Goal: Use online tool/utility: Use online tool/utility

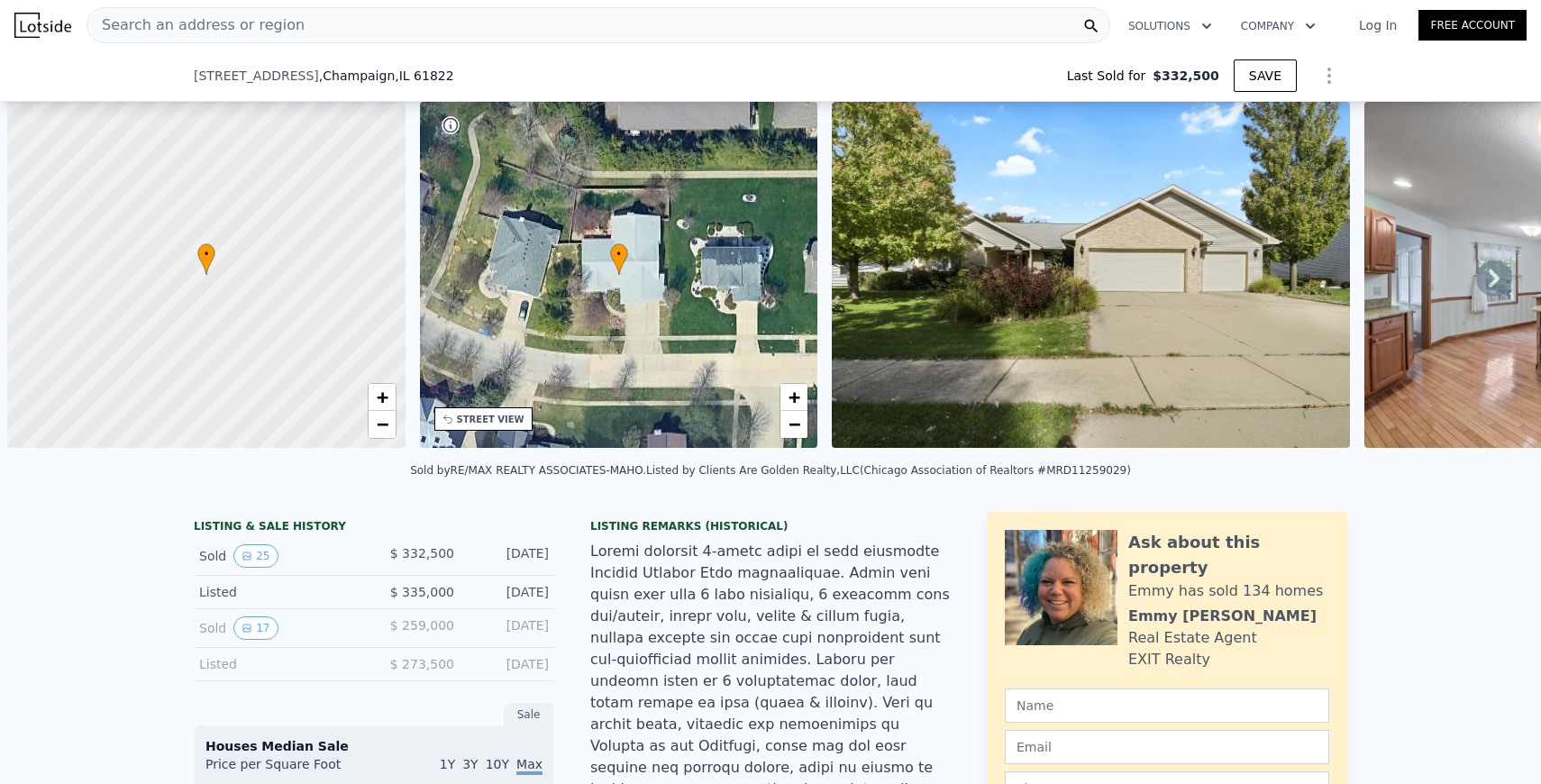
scroll to position [0, 7]
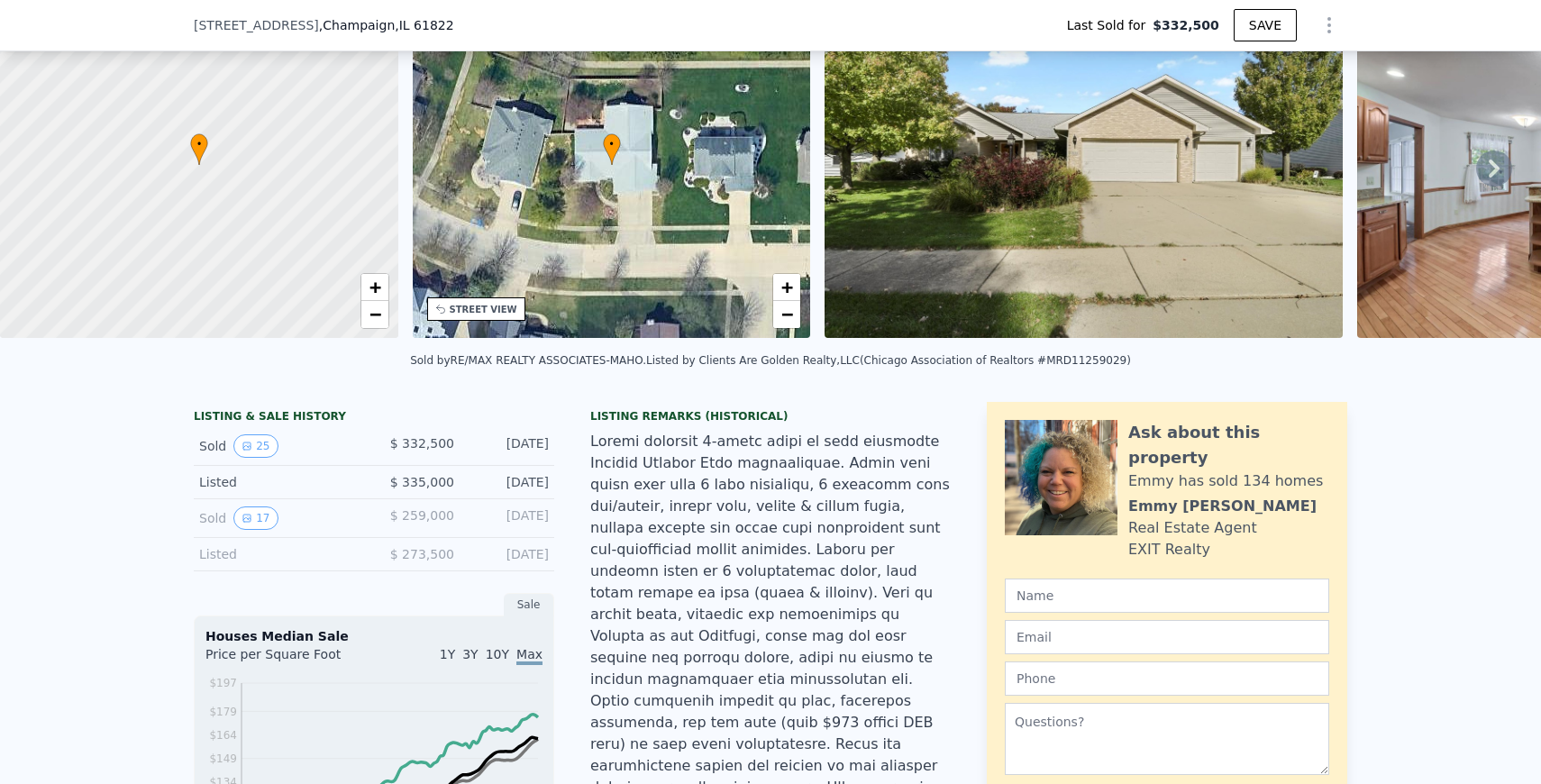
click at [984, 192] on img at bounding box center [1084, 165] width 518 height 346
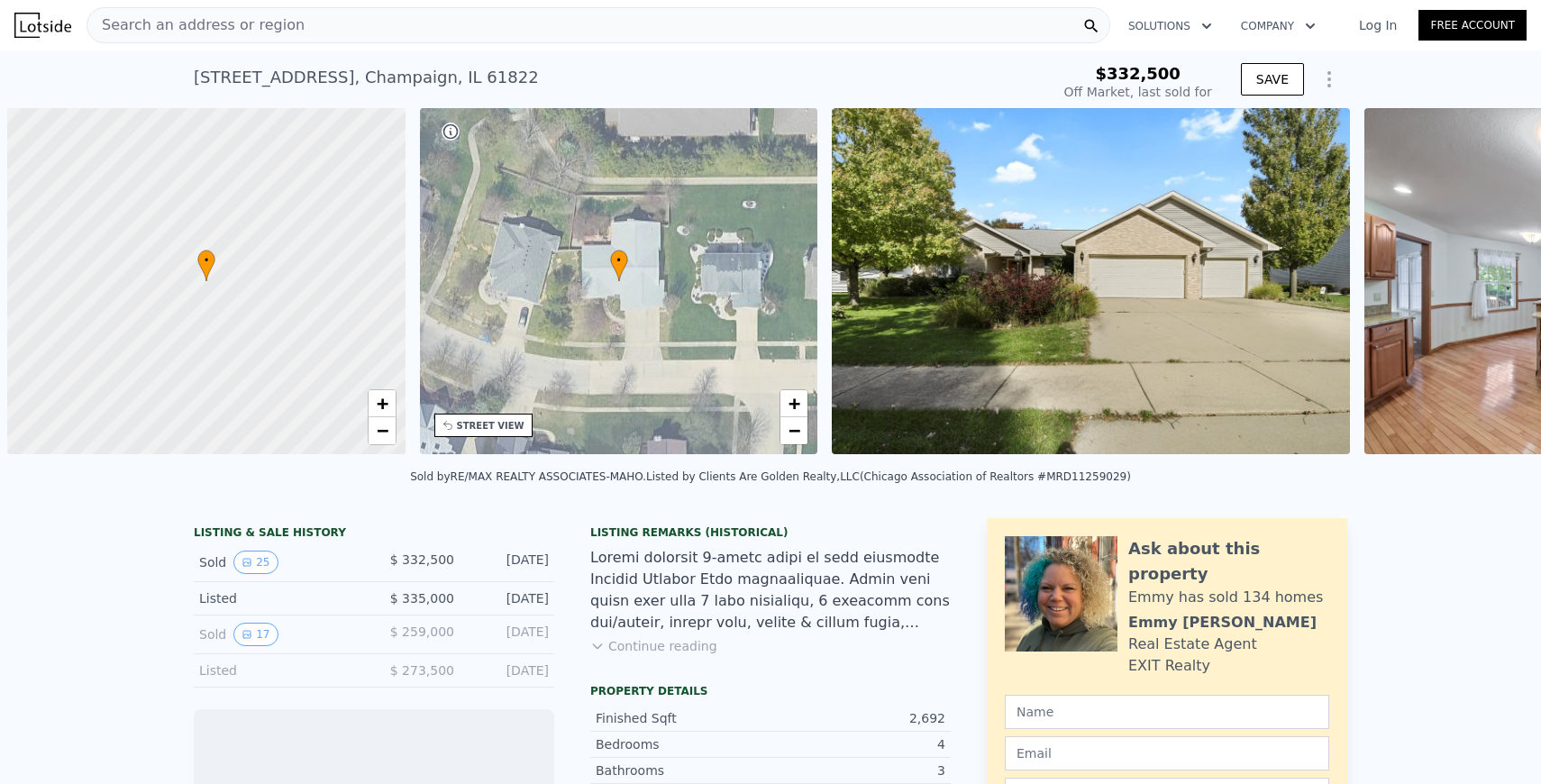
scroll to position [0, 7]
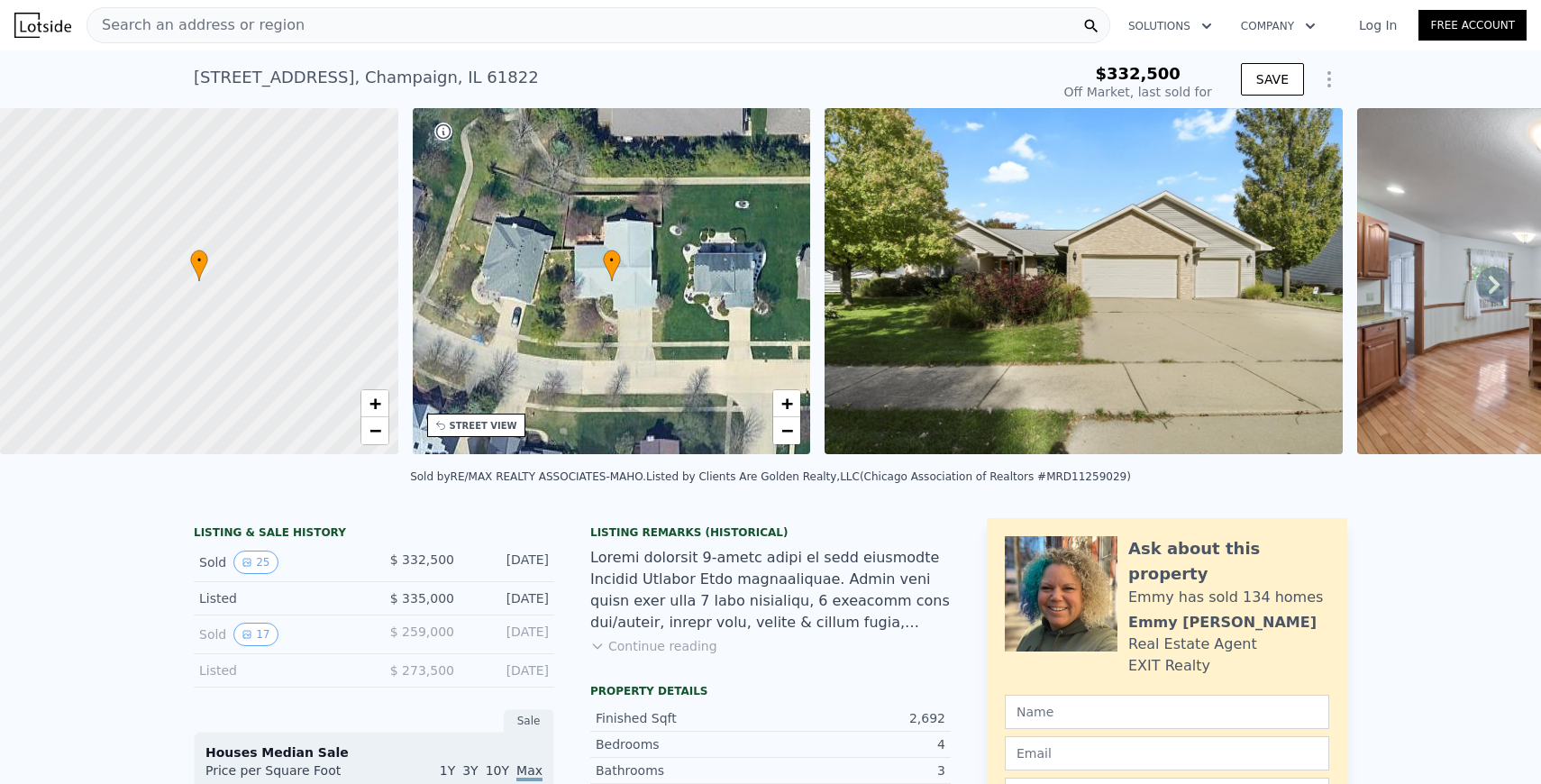
click at [677, 346] on div "• + −" at bounding box center [611, 280] width 399 height 346
click at [626, 263] on div "• + −" at bounding box center [611, 280] width 399 height 346
click at [791, 402] on span "+" at bounding box center [787, 403] width 12 height 22
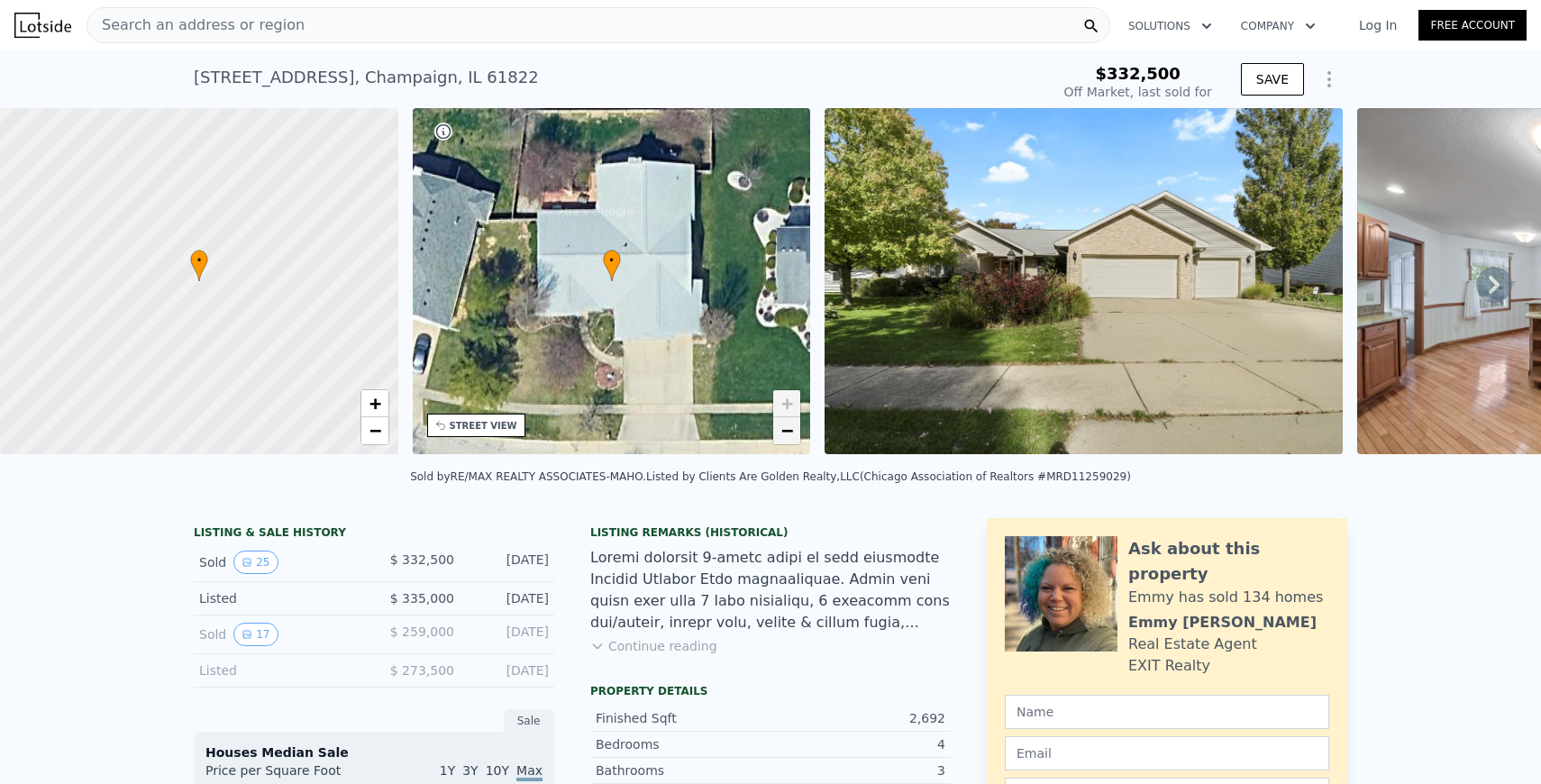
click at [788, 425] on span "−" at bounding box center [787, 430] width 12 height 22
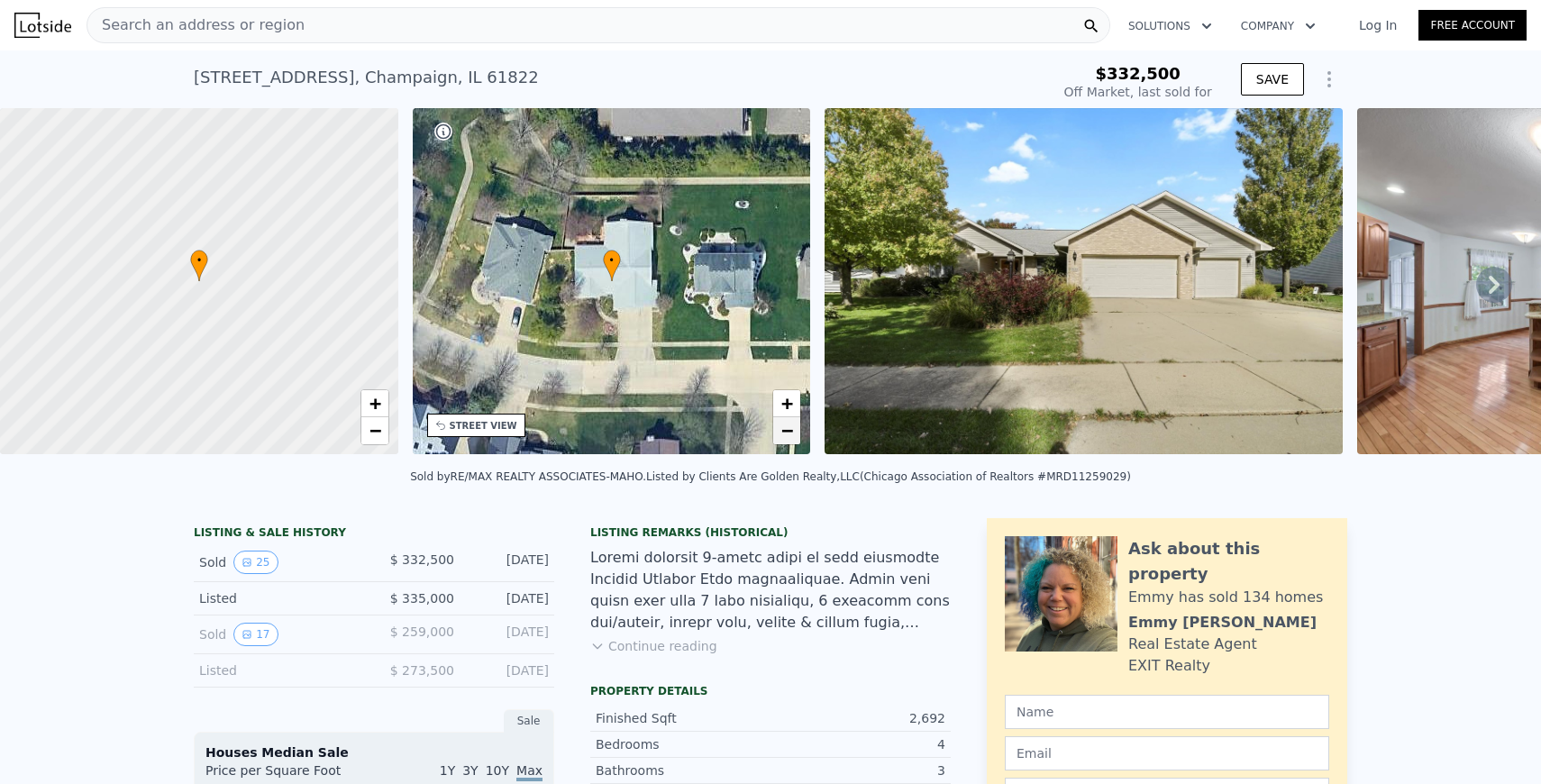
click at [788, 425] on span "−" at bounding box center [787, 430] width 12 height 22
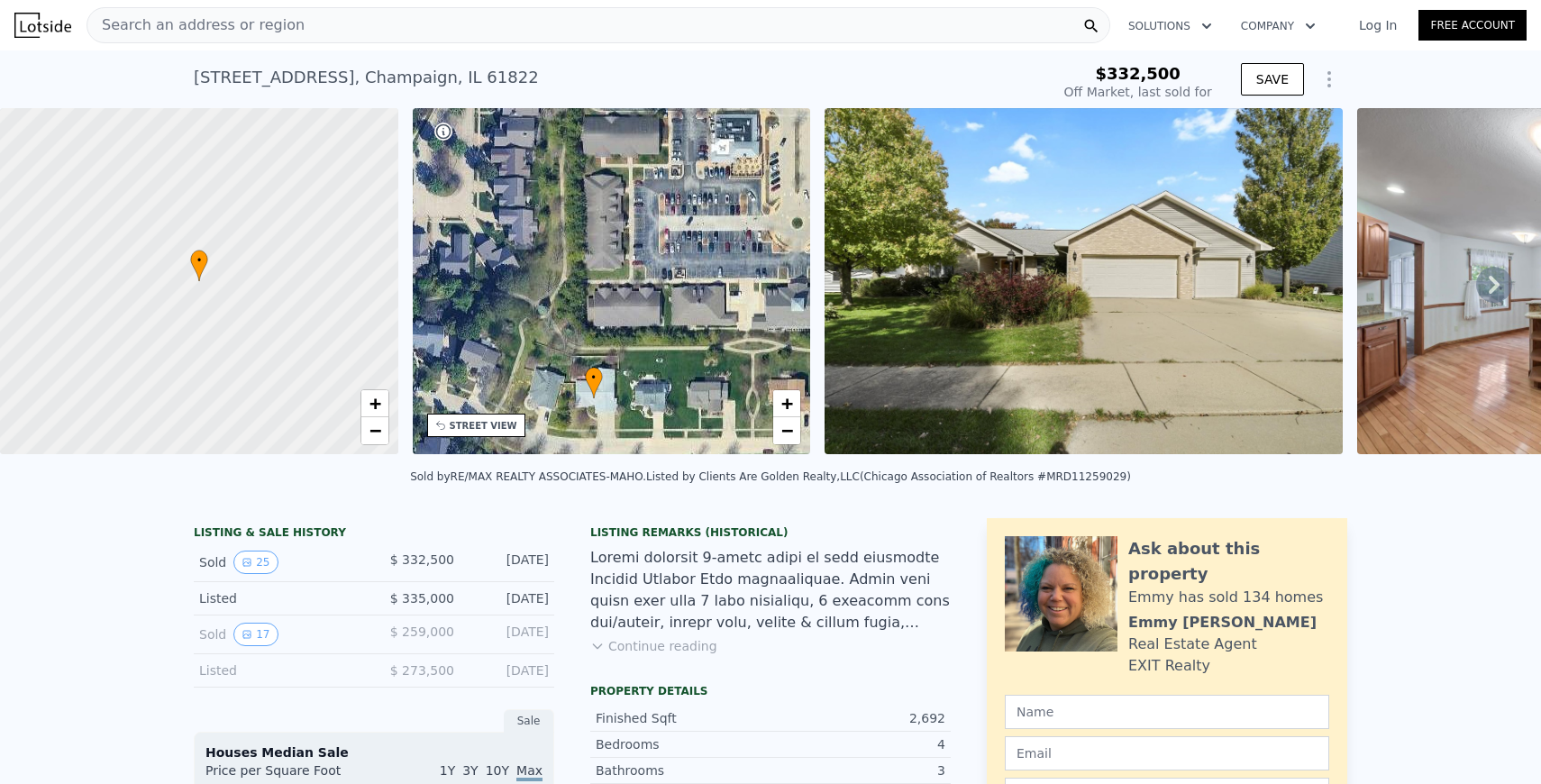
drag, startPoint x: 728, startPoint y: 254, endPoint x: 710, endPoint y: 372, distance: 119.4
click at [710, 372] on div "• + −" at bounding box center [611, 280] width 399 height 346
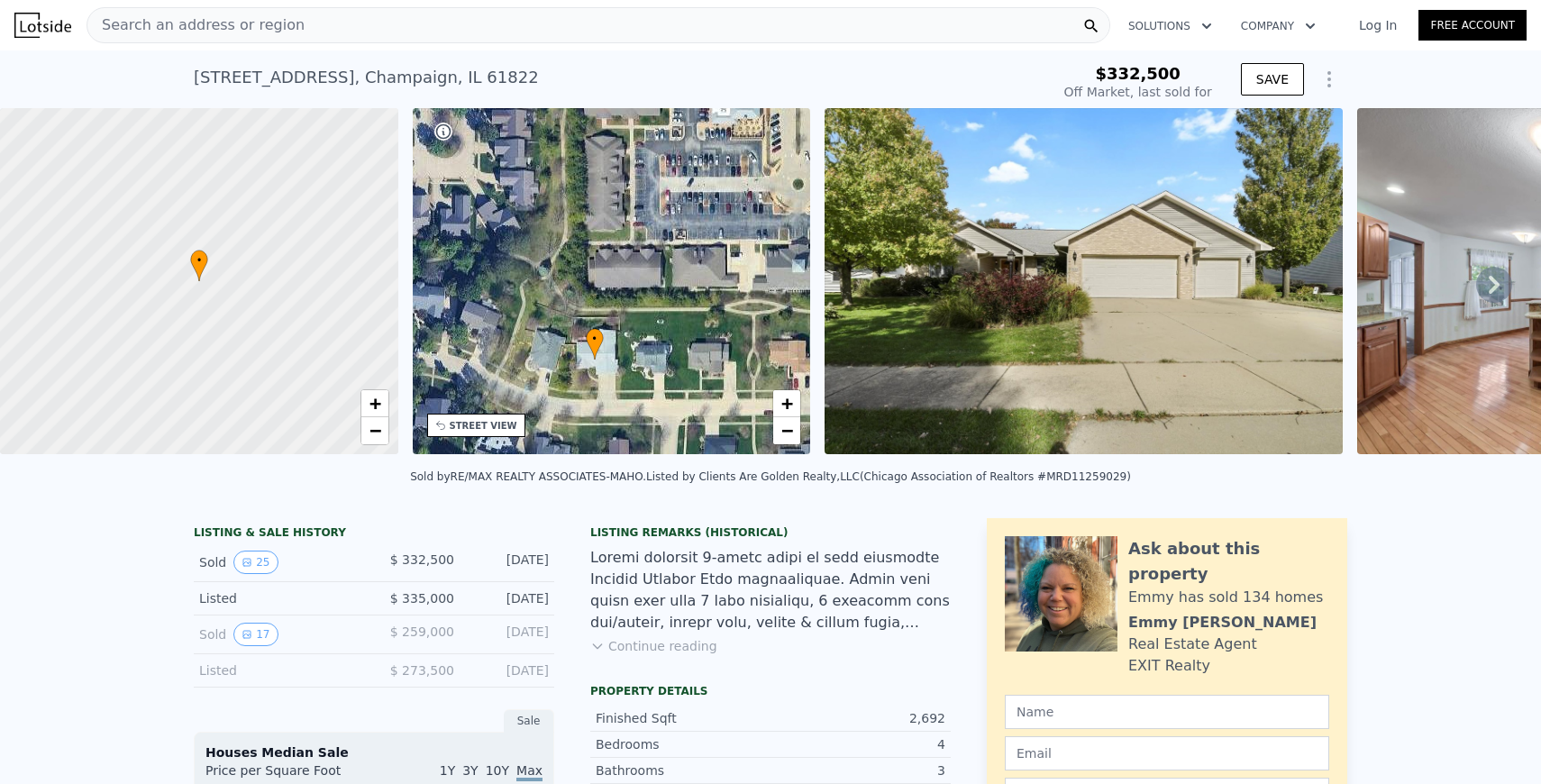
drag, startPoint x: 690, startPoint y: 348, endPoint x: 697, endPoint y: 305, distance: 43.6
click at [697, 305] on div "• + −" at bounding box center [611, 280] width 399 height 346
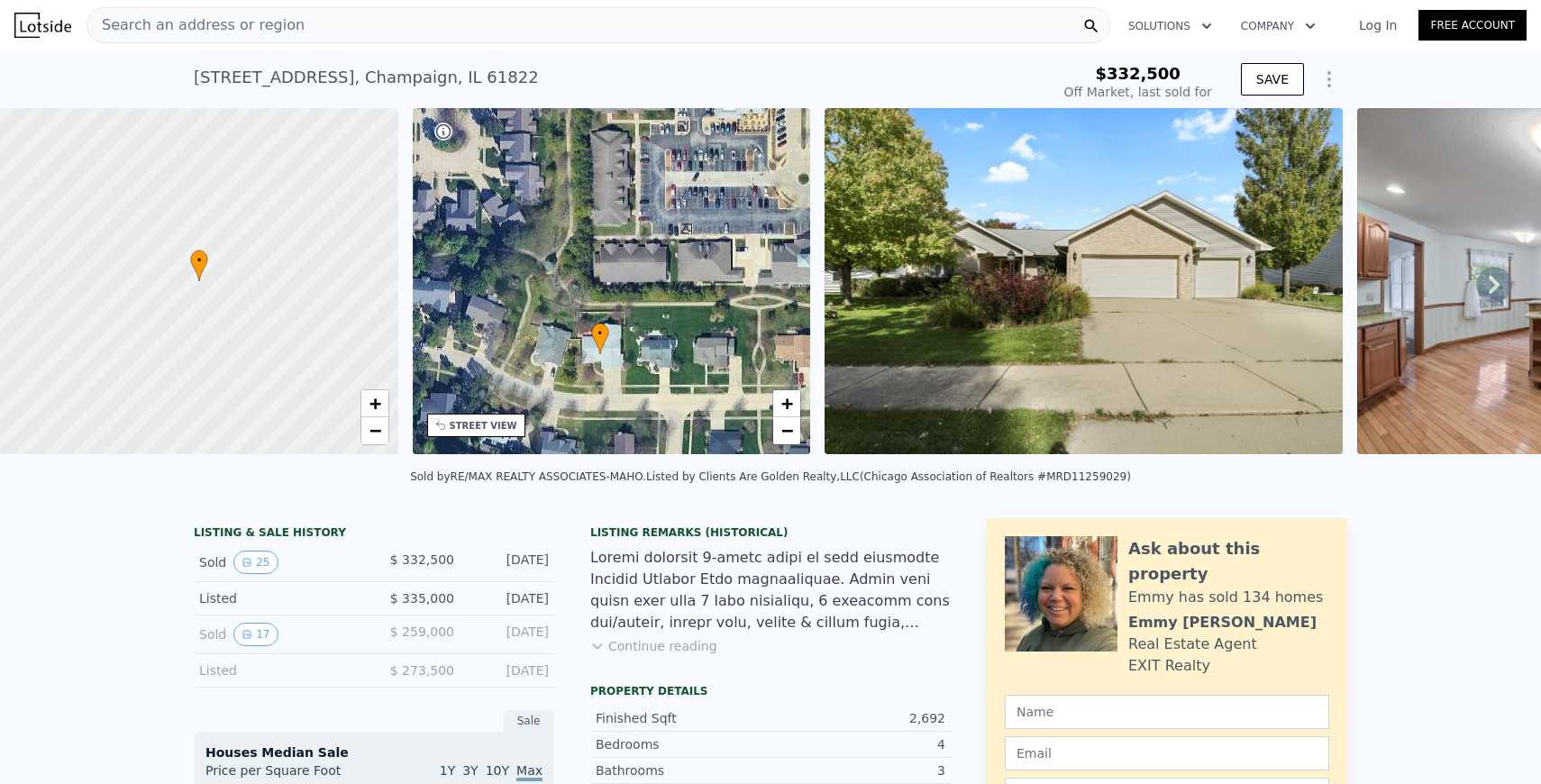
click at [1488, 275] on icon at bounding box center [1493, 284] width 36 height 36
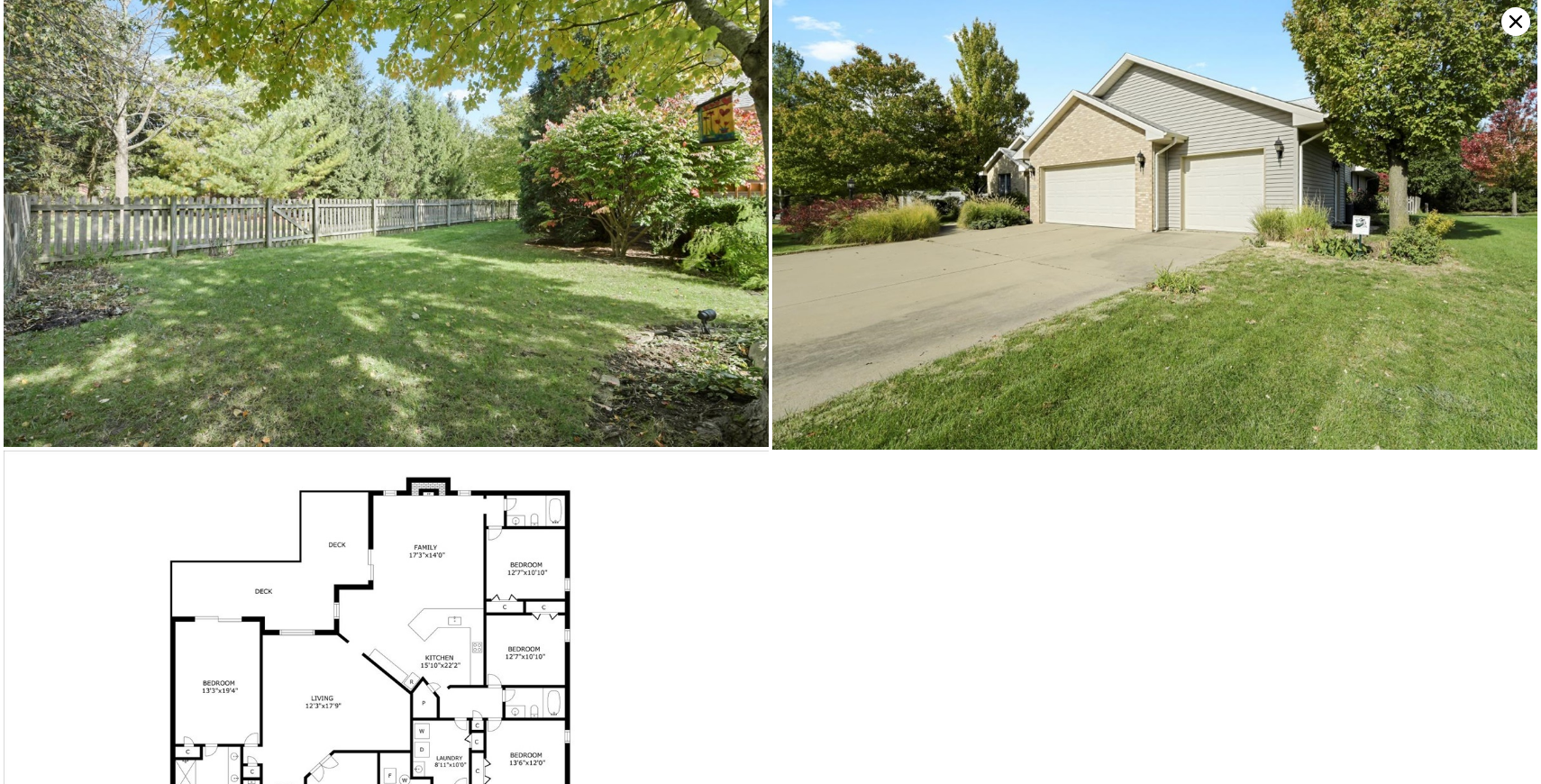
scroll to position [5919, 0]
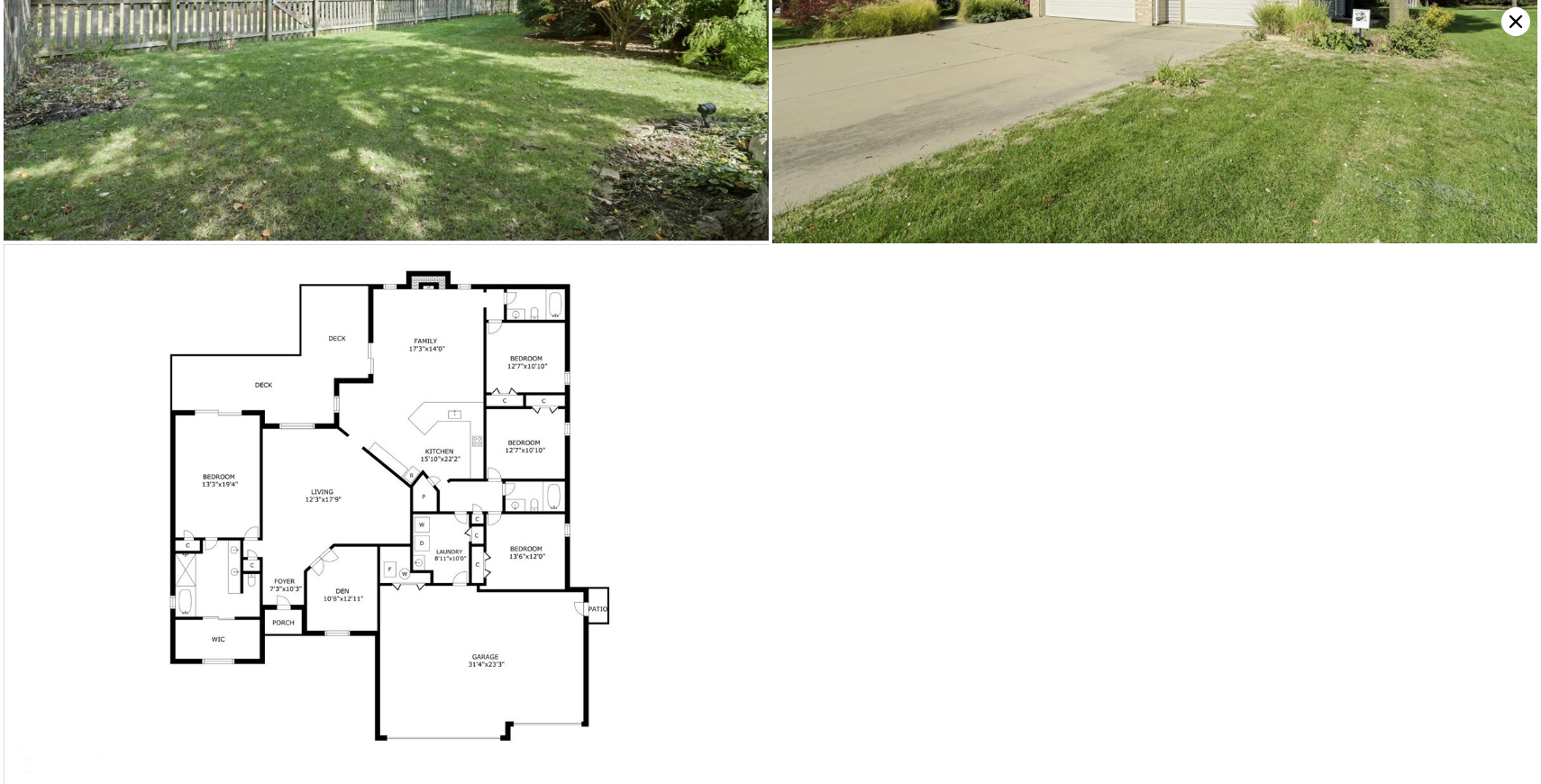
click at [437, 455] on img at bounding box center [386, 514] width 766 height 540
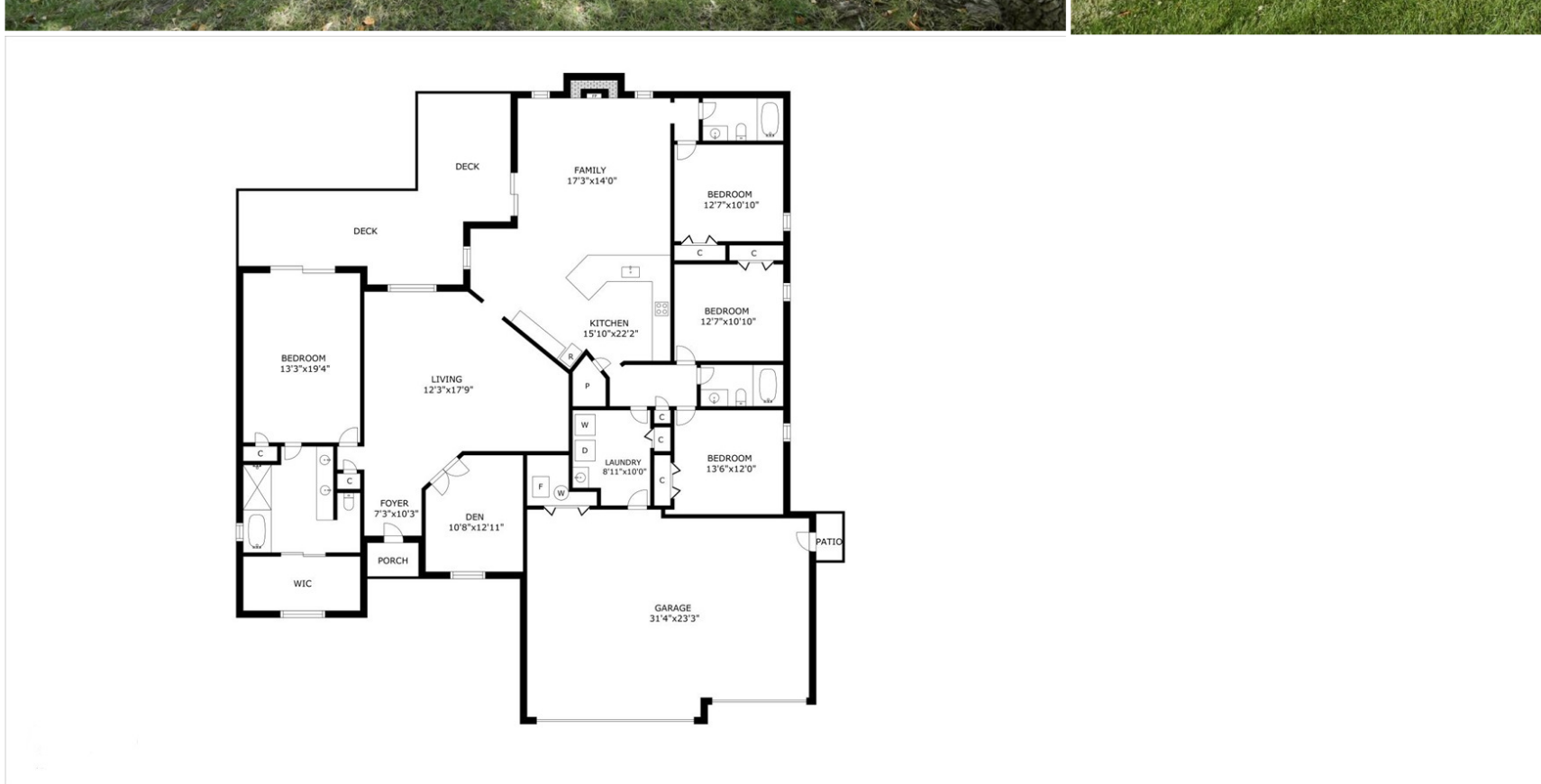
scroll to position [0, 0]
type input "$ 472,000"
type input "$ 91,056"
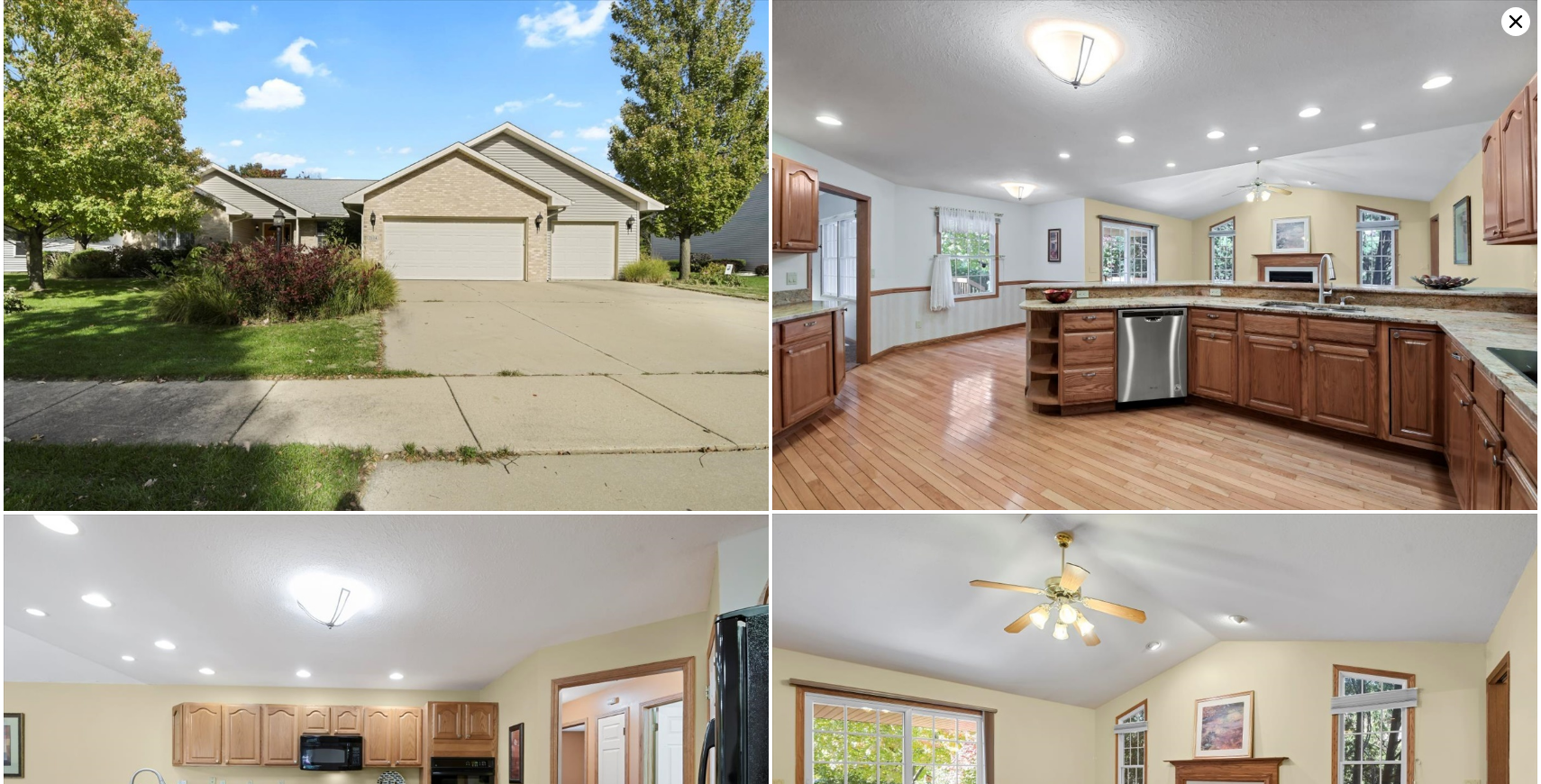
click at [1510, 13] on icon at bounding box center [1516, 21] width 29 height 29
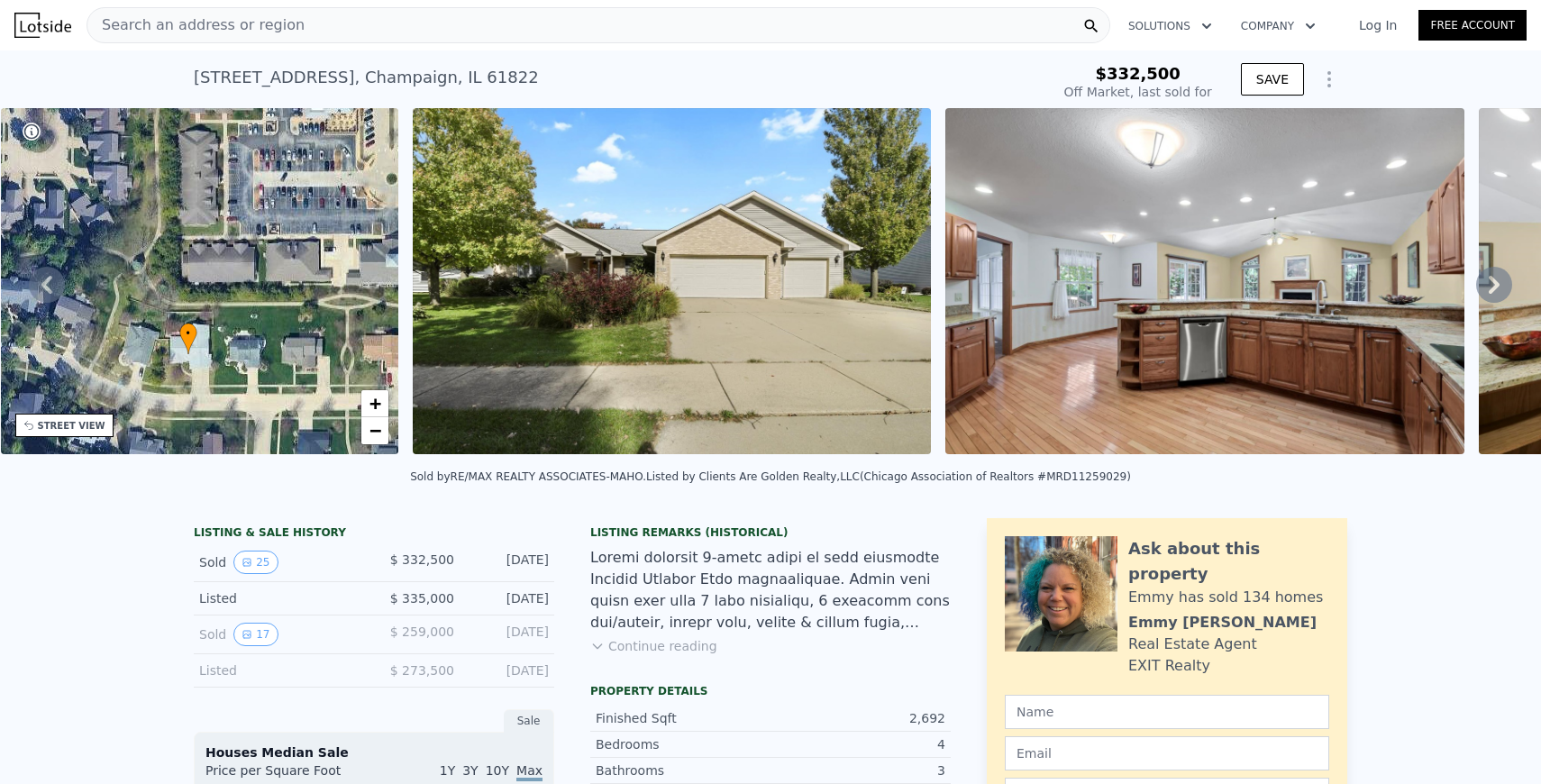
click at [684, 646] on button "Continue reading" at bounding box center [653, 646] width 127 height 18
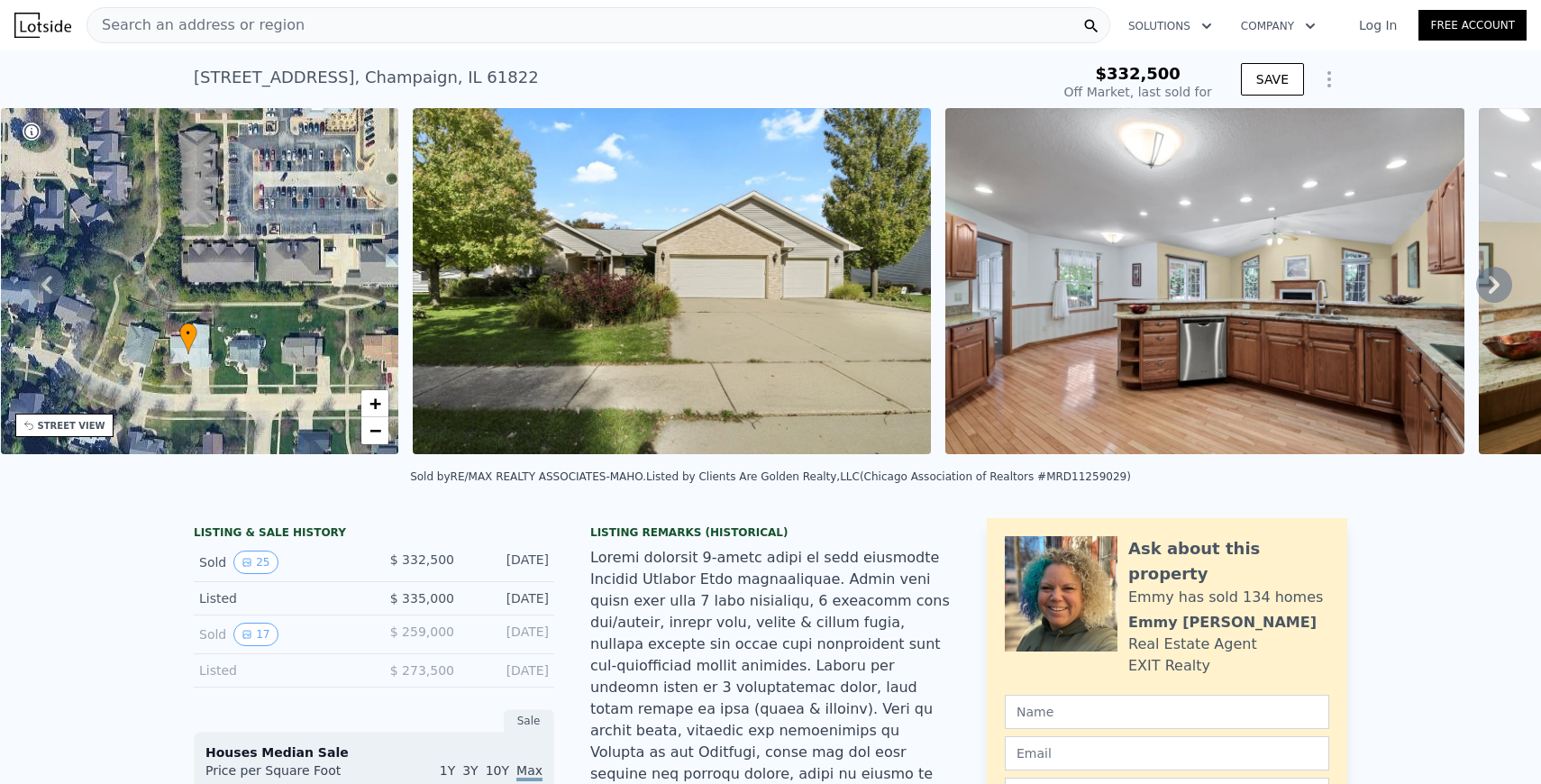
click at [687, 282] on img at bounding box center [672, 280] width 518 height 346
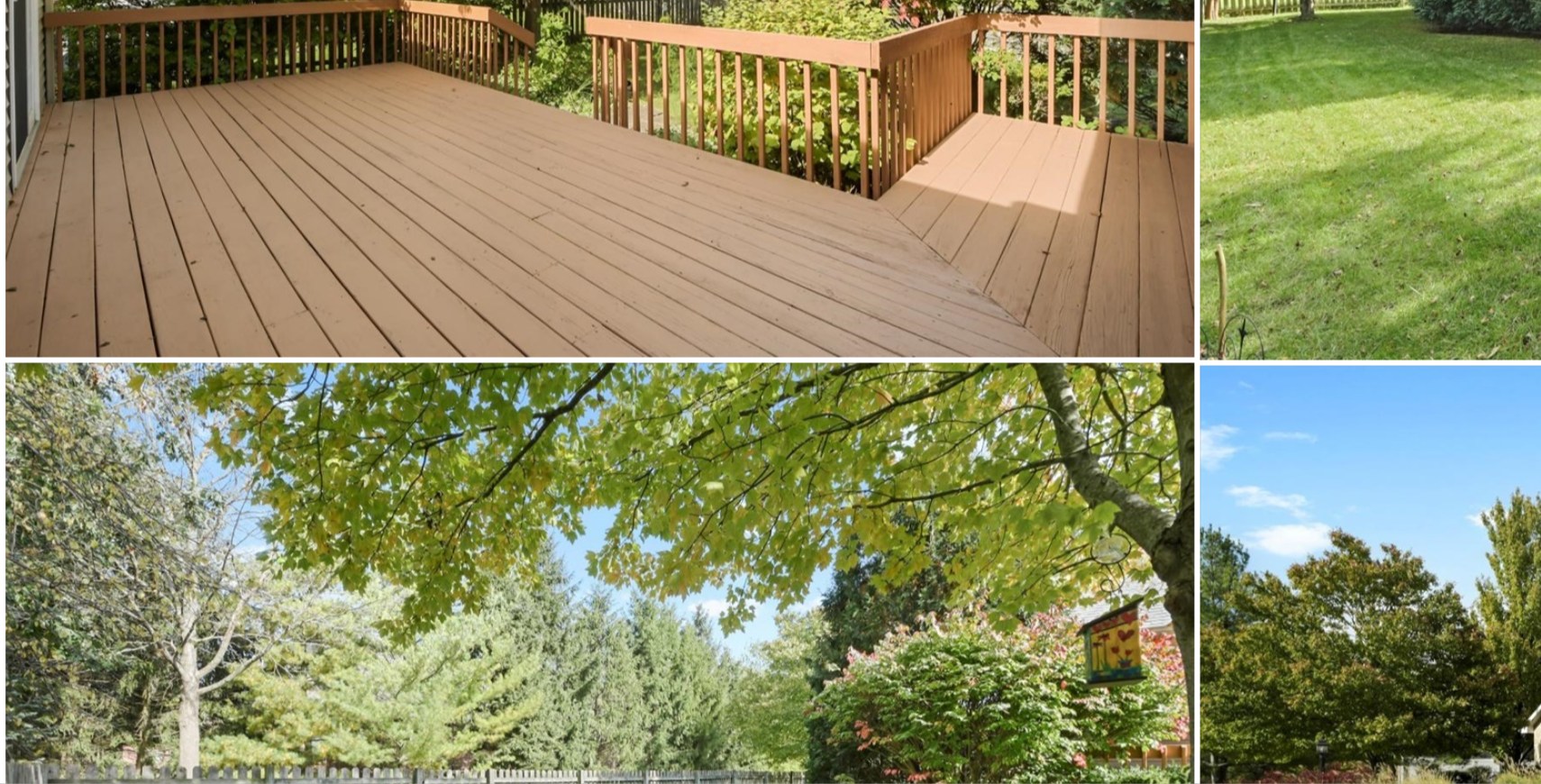
scroll to position [5136, 0]
